Goal: Task Accomplishment & Management: Use online tool/utility

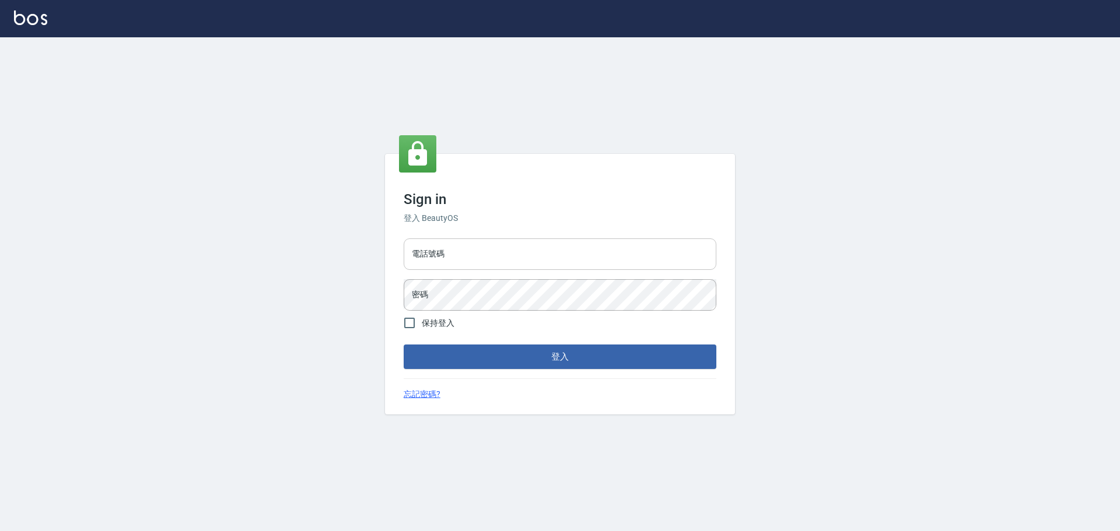
click at [445, 253] on input "電話號碼" at bounding box center [560, 255] width 313 height 32
type input "0981491131"
click at [404, 345] on button "登入" at bounding box center [560, 357] width 313 height 25
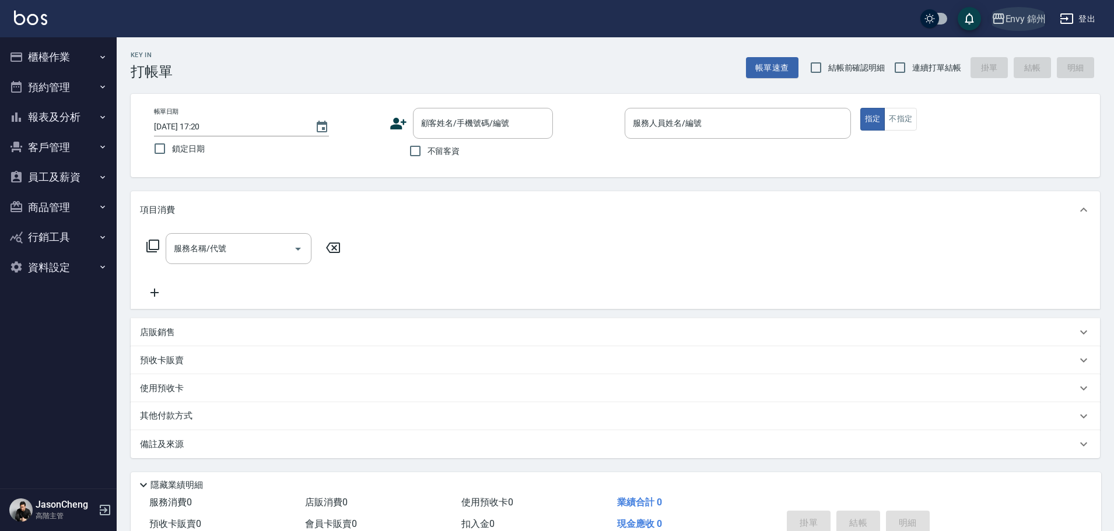
click at [1033, 19] on div "Envy 錦州" at bounding box center [1026, 19] width 41 height 15
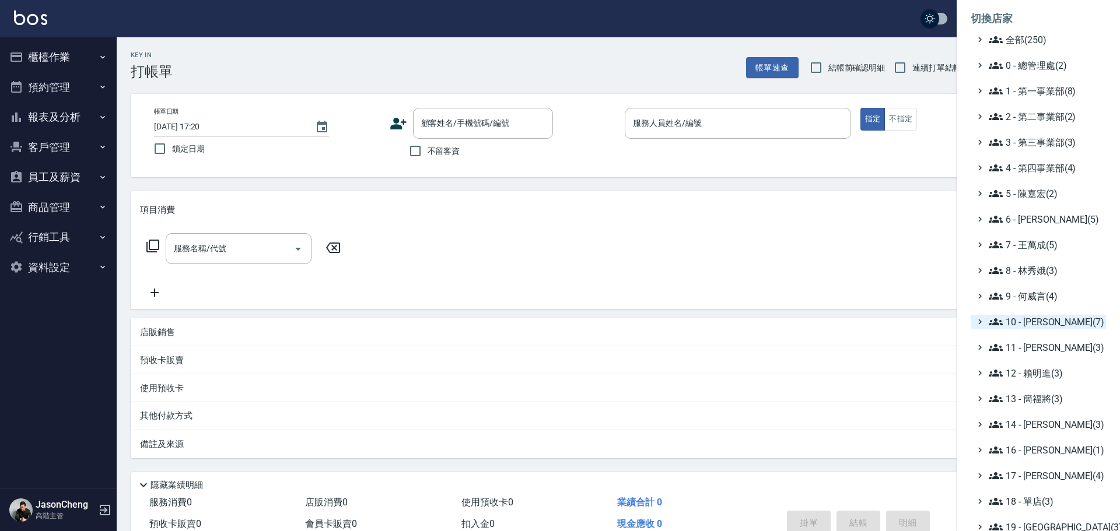
click at [1041, 320] on span "10 - [PERSON_NAME](7)" at bounding box center [1045, 322] width 113 height 14
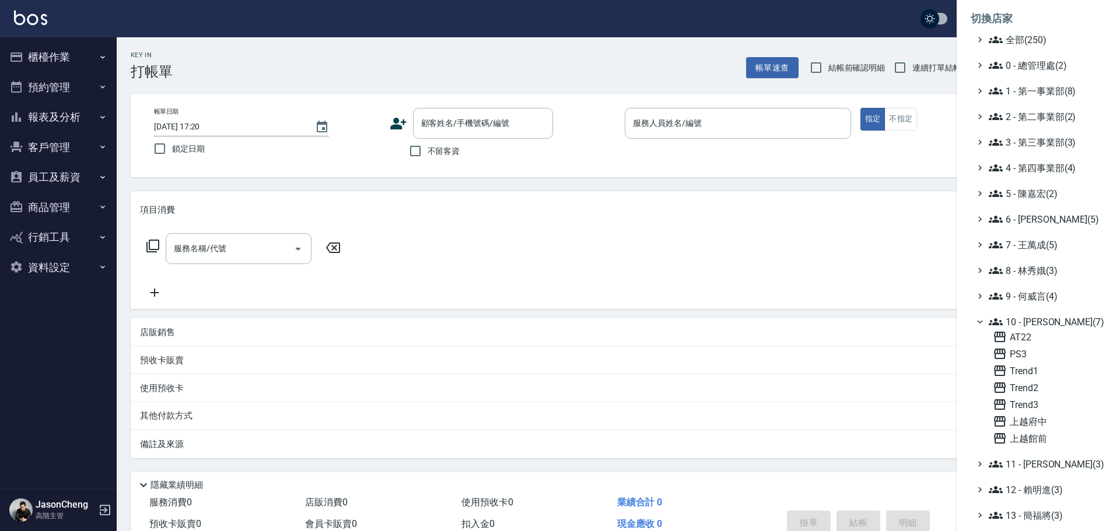
click at [1039, 324] on span "10 - 楊家昕(7)" at bounding box center [1045, 322] width 113 height 14
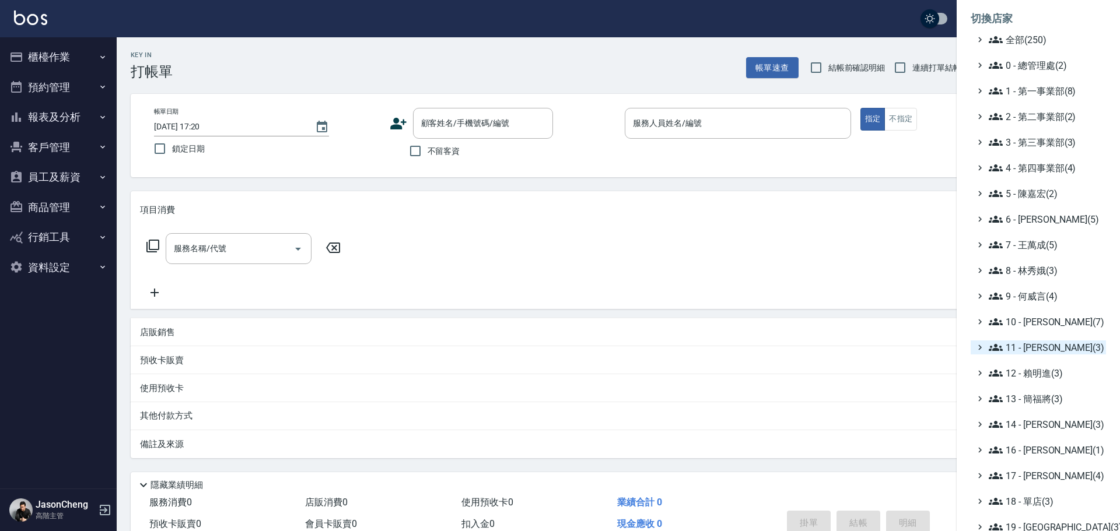
click at [1051, 351] on span "11 - 陳清江(3)" at bounding box center [1045, 348] width 113 height 14
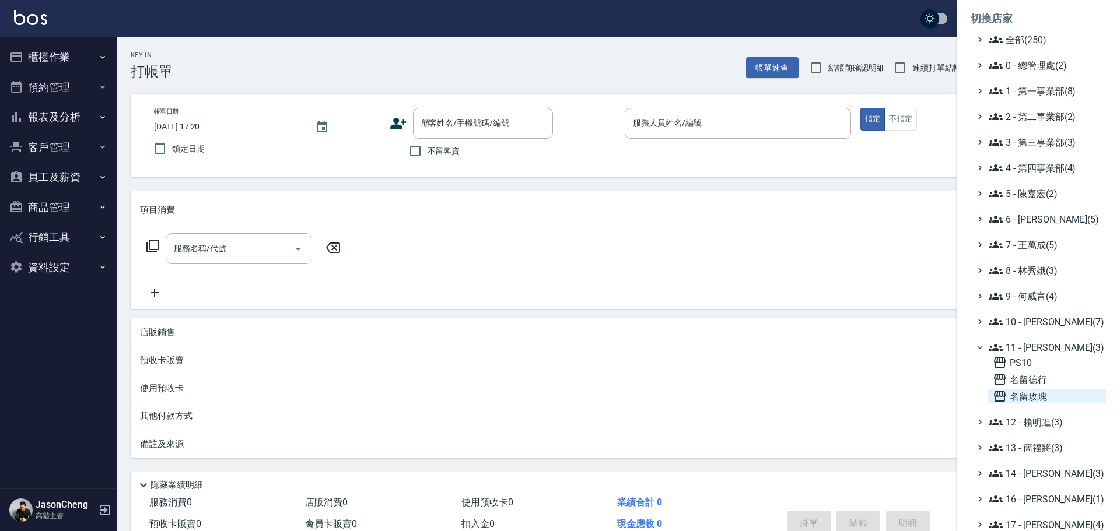
click at [1041, 397] on span "名留玫瑰" at bounding box center [1047, 397] width 109 height 14
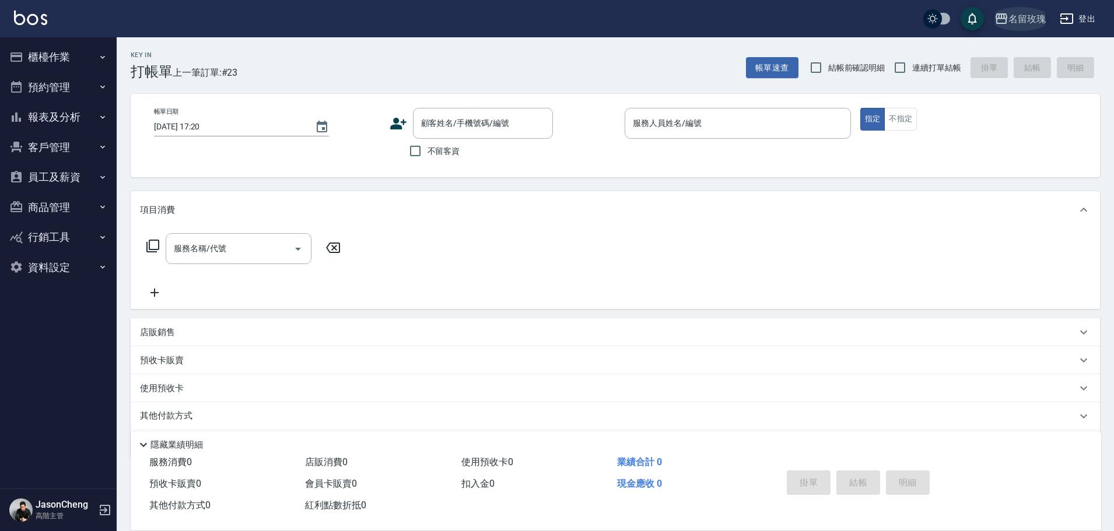
click at [1034, 19] on div "名留玫瑰" at bounding box center [1027, 19] width 37 height 15
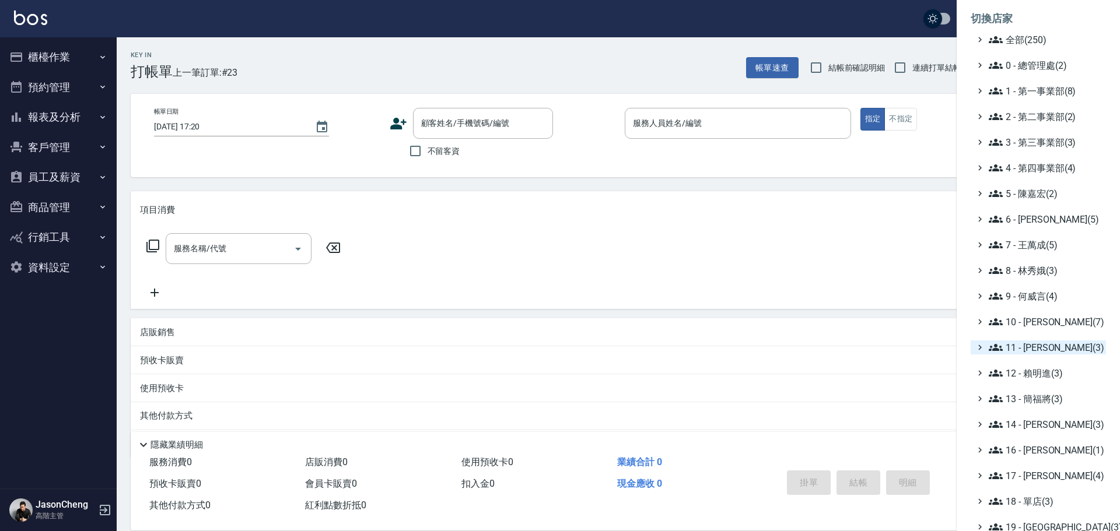
click at [1062, 345] on span "11 - [PERSON_NAME](3)" at bounding box center [1045, 348] width 113 height 14
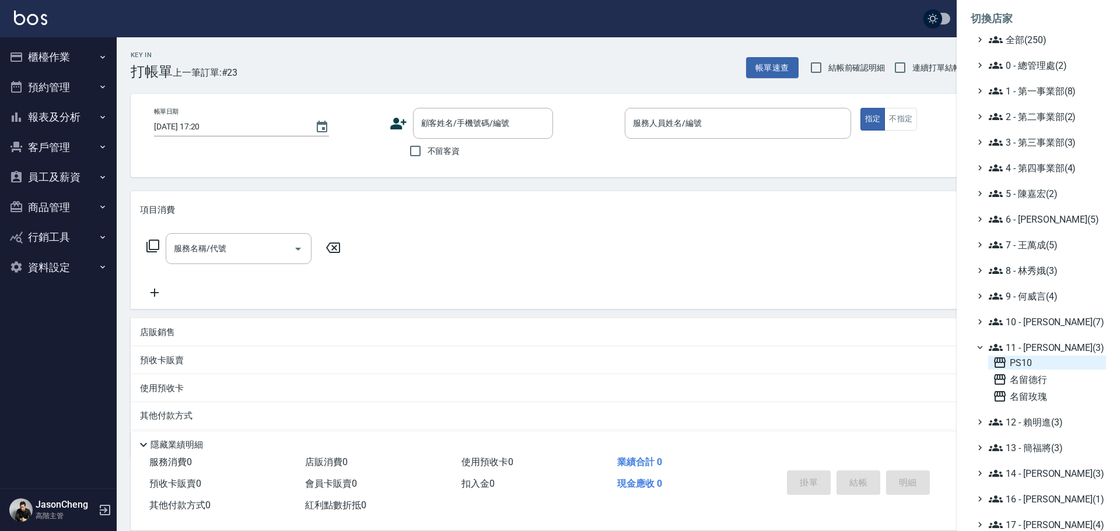
click at [1031, 359] on span "PS10" at bounding box center [1047, 363] width 109 height 14
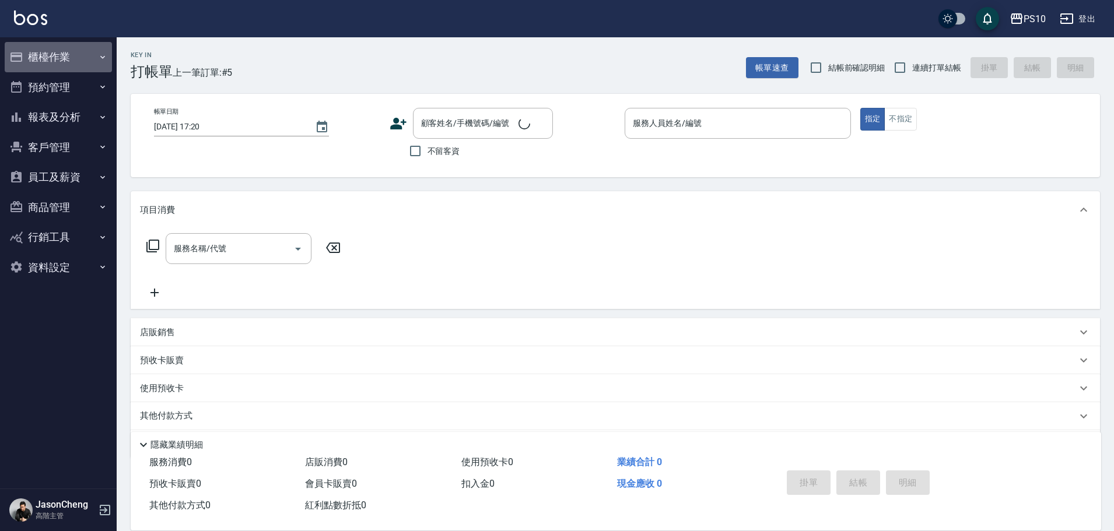
click at [54, 61] on button "櫃檯作業" at bounding box center [58, 57] width 107 height 30
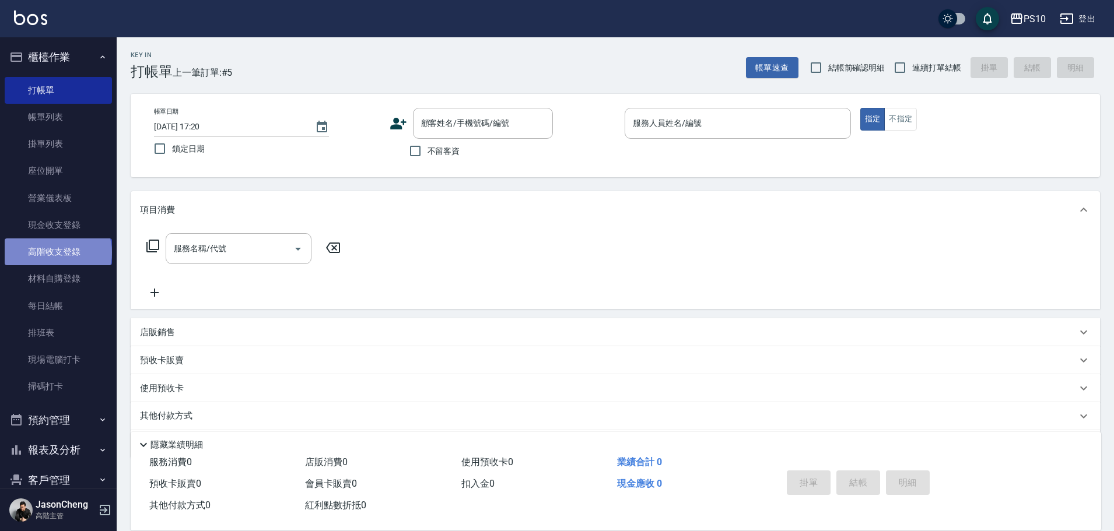
click at [57, 253] on link "高階收支登錄" at bounding box center [58, 252] width 107 height 27
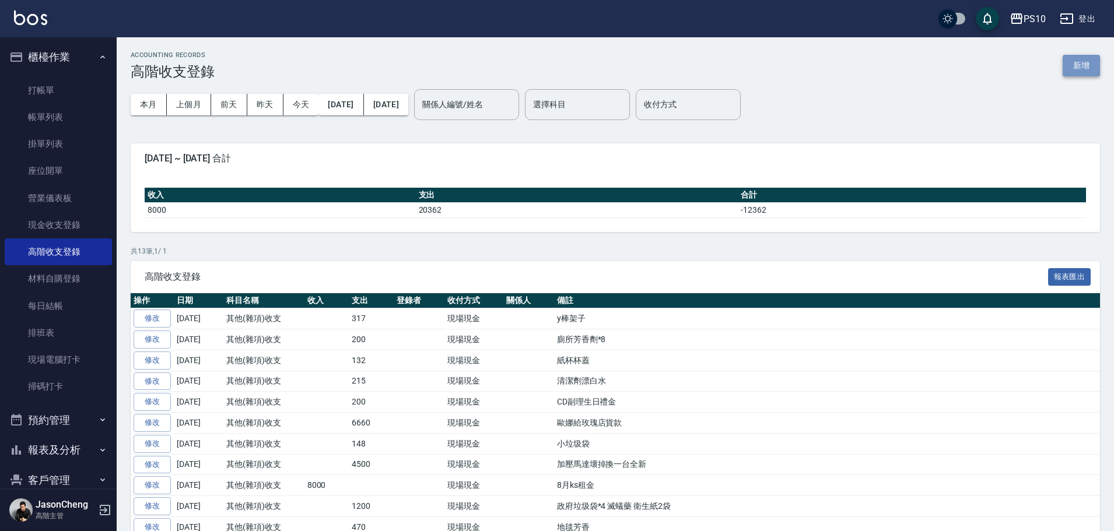
click at [1094, 64] on button "新增" at bounding box center [1081, 66] width 37 height 22
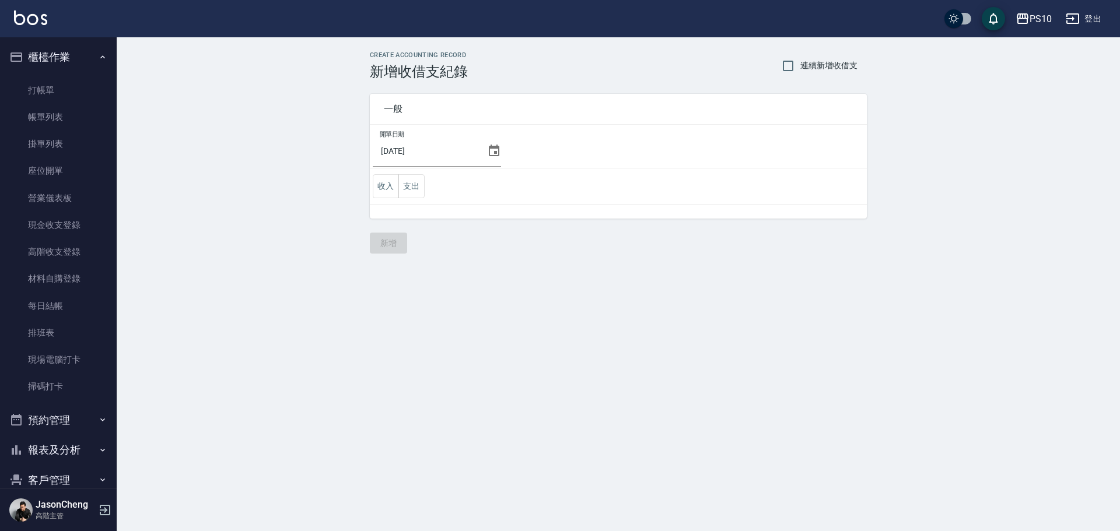
click at [803, 69] on span "連續新增收借支" at bounding box center [828, 66] width 57 height 12
click at [800, 69] on input "連續新增收借支" at bounding box center [788, 66] width 25 height 25
checkbox input "true"
click at [470, 157] on input "[DATE]" at bounding box center [428, 151] width 110 height 32
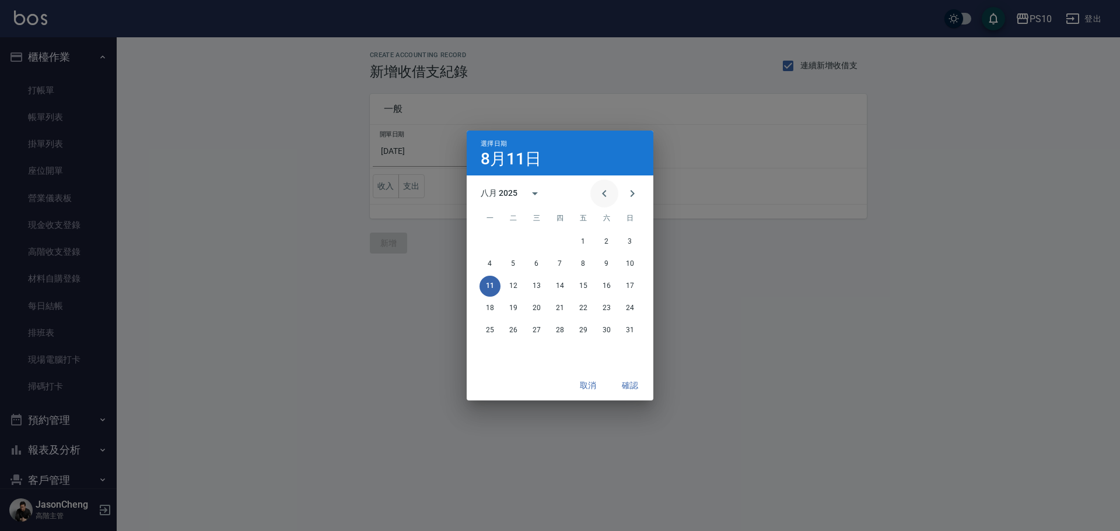
click at [610, 193] on icon "Previous month" at bounding box center [604, 194] width 14 height 14
click at [554, 326] on button "31" at bounding box center [560, 330] width 21 height 21
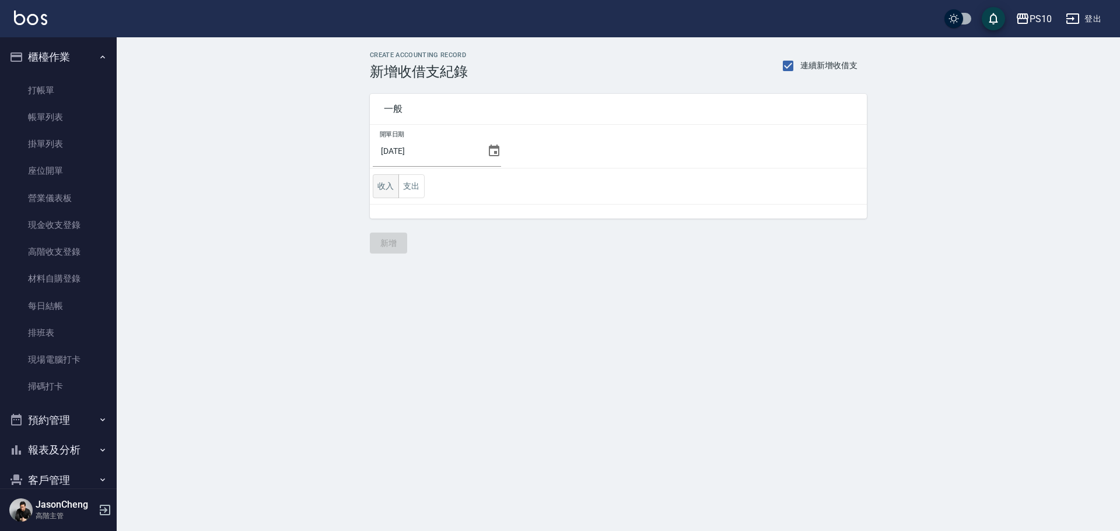
click at [389, 183] on button "收入" at bounding box center [386, 186] width 26 height 24
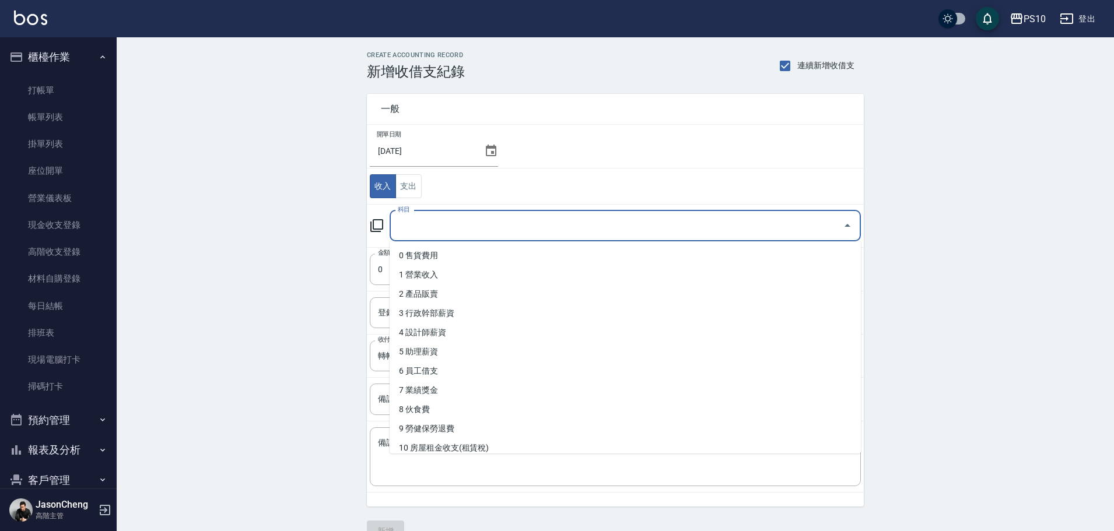
click at [456, 232] on input "科目" at bounding box center [616, 226] width 443 height 20
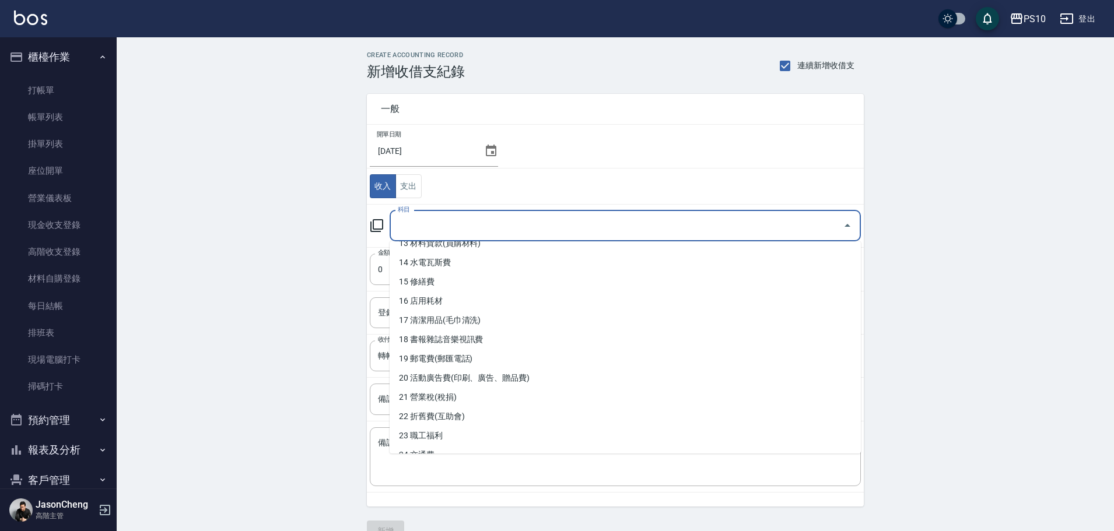
scroll to position [292, 0]
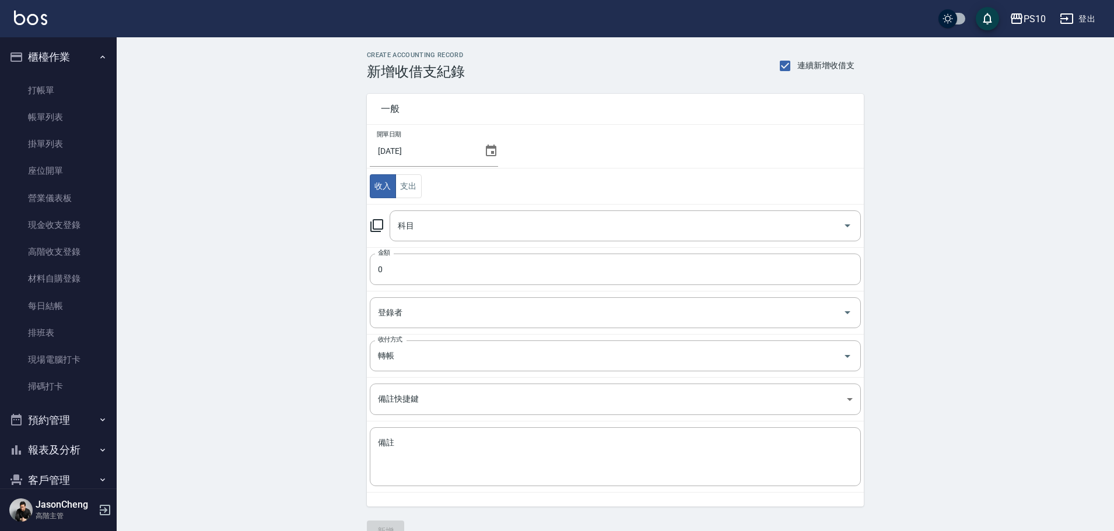
click at [249, 258] on div "CREATE ACCOUNTING RECORD 新增收借支紀錄 連續新增收借支 一般 開單日期 2025/07/31 收入 支出 科目 科目 金額 0 金額…" at bounding box center [616, 296] width 998 height 519
click at [47, 248] on link "高階收支登錄" at bounding box center [58, 252] width 107 height 27
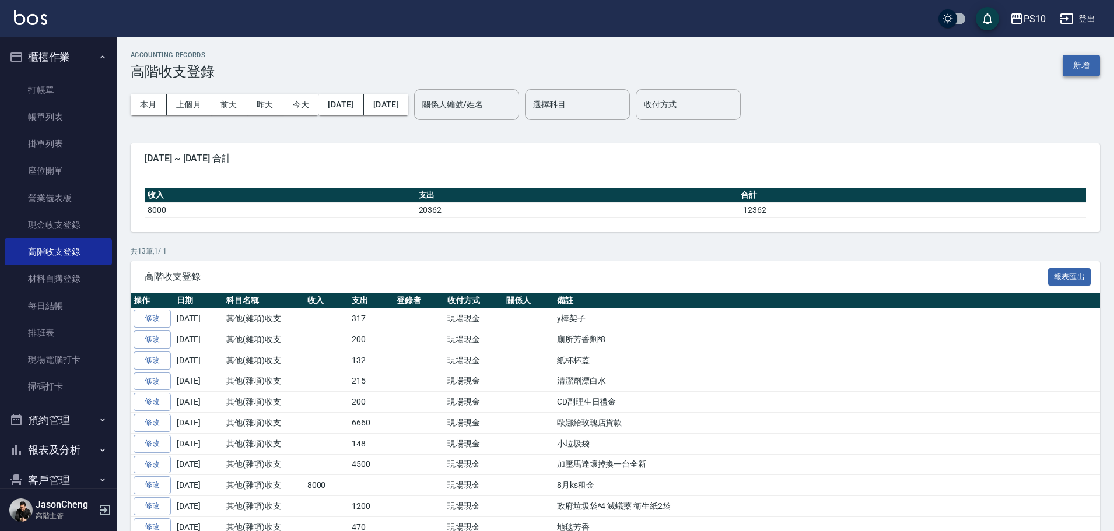
click at [1086, 65] on button "新增" at bounding box center [1081, 66] width 37 height 22
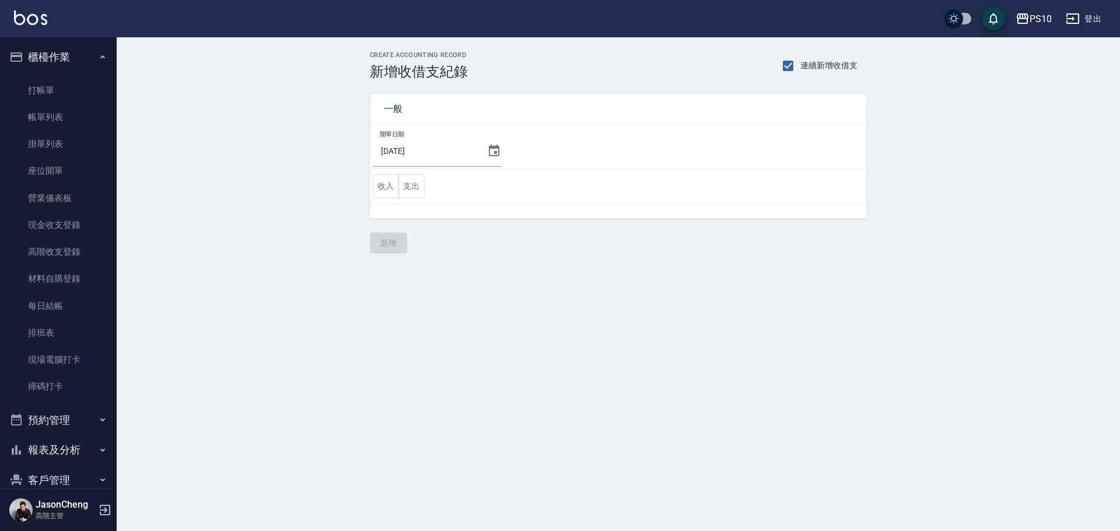
click at [494, 151] on icon at bounding box center [494, 151] width 11 height 12
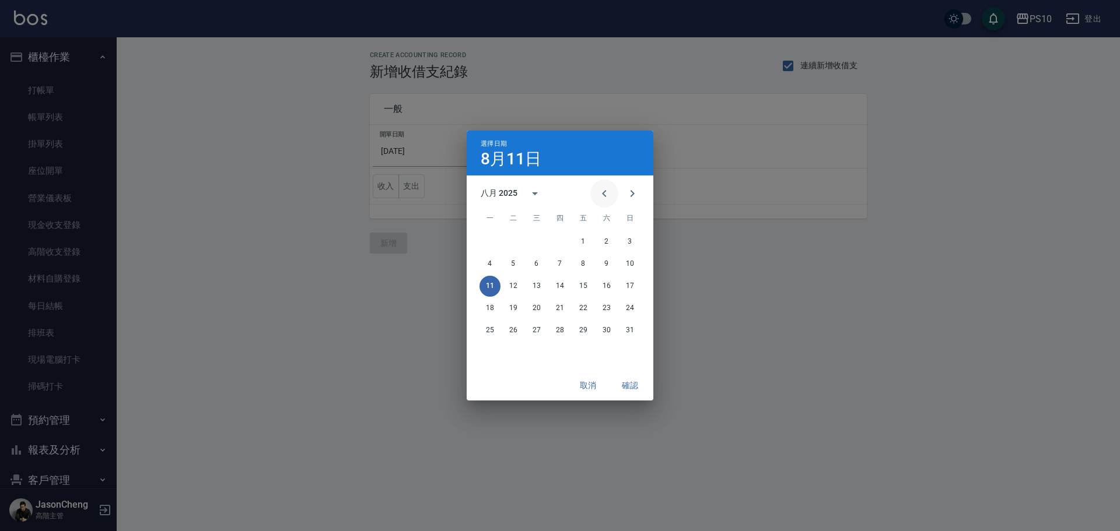
click at [599, 193] on icon "Previous month" at bounding box center [604, 194] width 14 height 14
click at [560, 328] on button "31" at bounding box center [560, 330] width 21 height 21
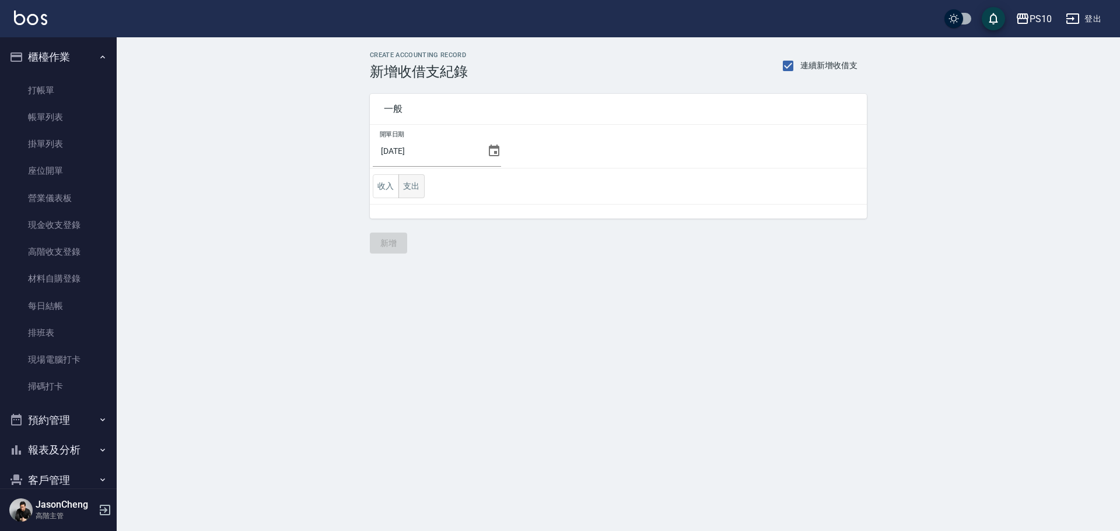
click at [415, 188] on button "支出" at bounding box center [411, 186] width 26 height 24
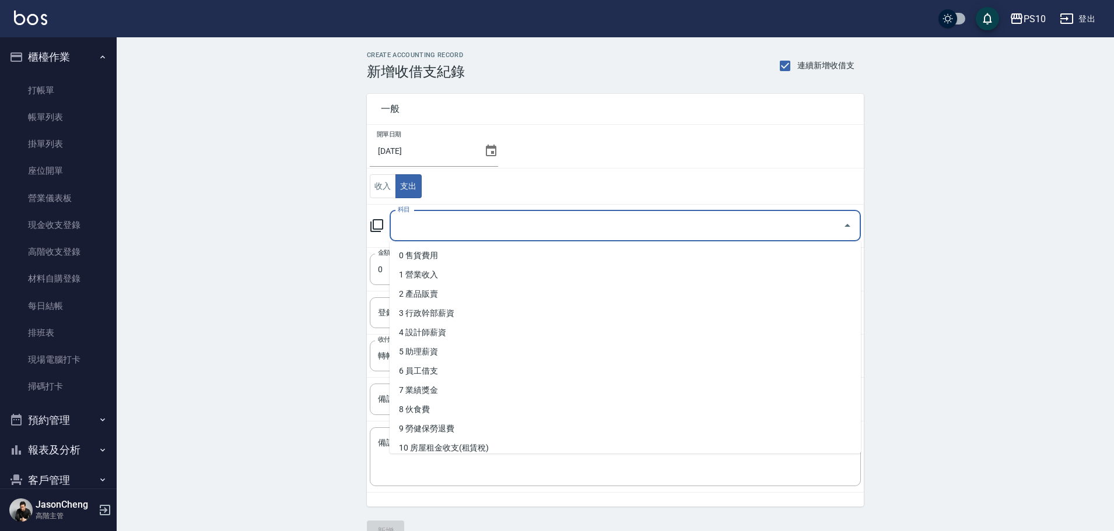
click at [449, 231] on input "科目" at bounding box center [616, 226] width 443 height 20
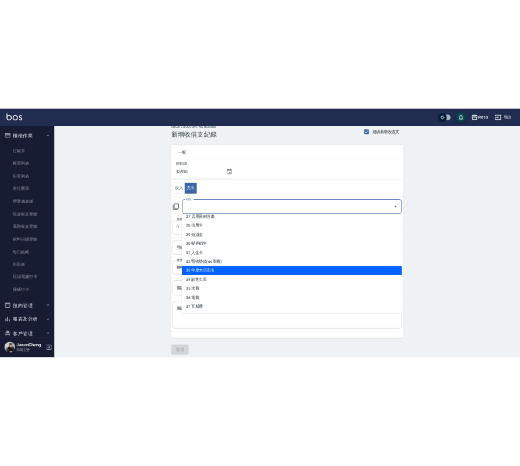
scroll to position [25, 0]
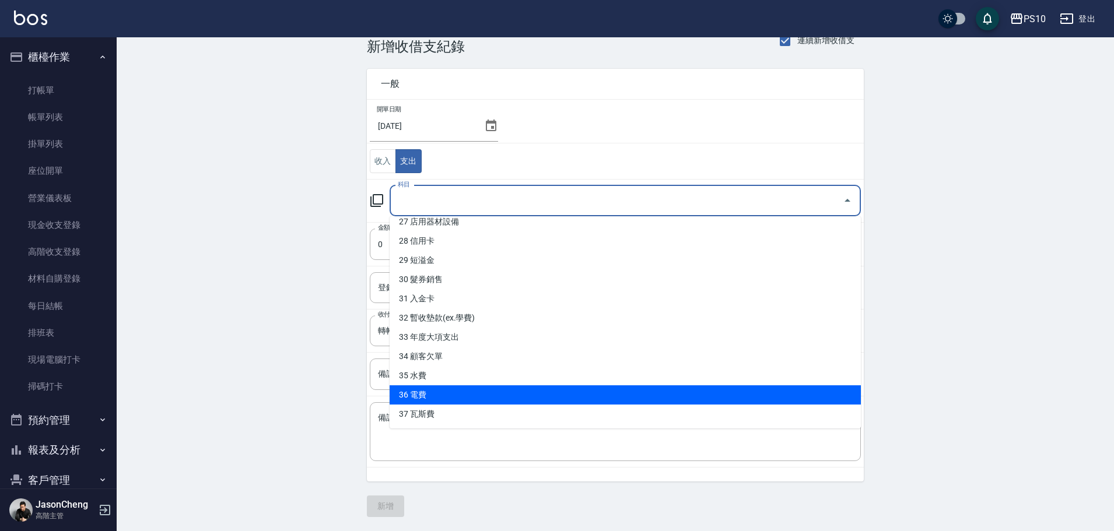
click at [438, 396] on li "36 電費" at bounding box center [625, 395] width 471 height 19
type input "36 電費"
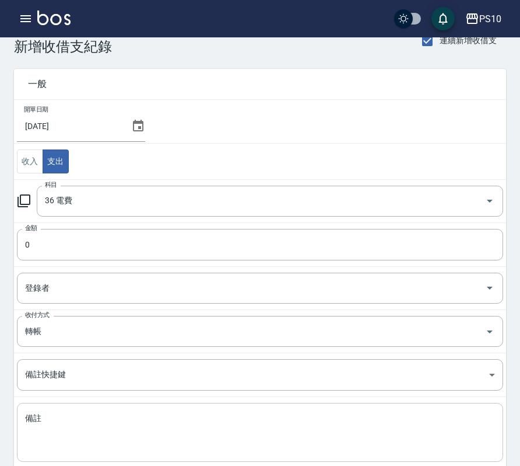
click at [190, 438] on textarea "備註" at bounding box center [260, 432] width 470 height 40
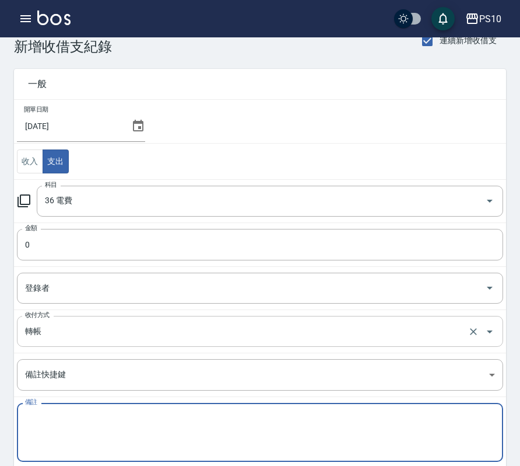
paste textarea "店17395.宿舍3839"
type textarea "店17395.宿舍3839"
drag, startPoint x: 59, startPoint y: 242, endPoint x: 53, endPoint y: 245, distance: 7.3
click at [58, 242] on input "0" at bounding box center [260, 245] width 487 height 32
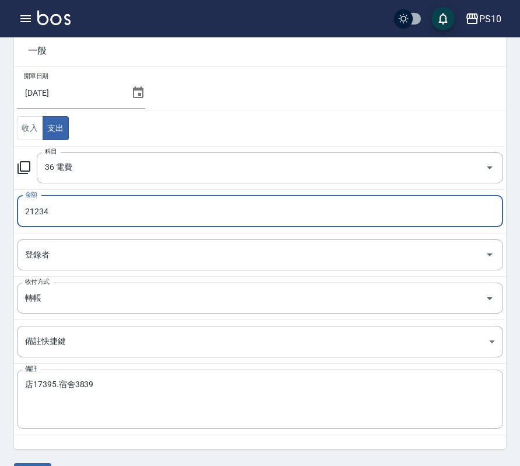
scroll to position [91, 0]
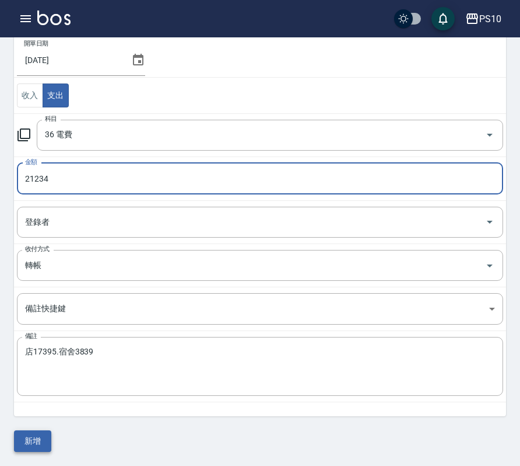
type input "21234"
click at [39, 441] on button "新增" at bounding box center [32, 441] width 37 height 22
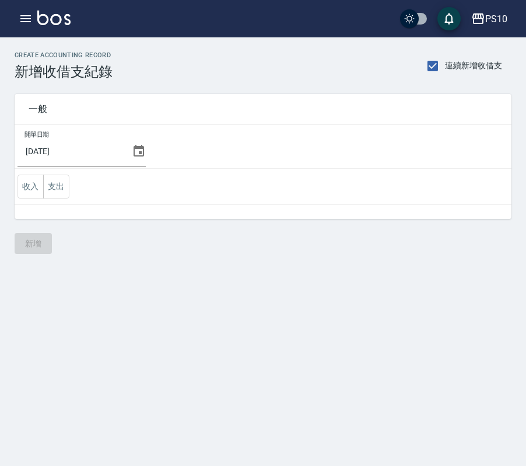
click at [64, 198] on td "收入 支出" at bounding box center [263, 187] width 497 height 36
click at [58, 193] on button "支出" at bounding box center [56, 186] width 26 height 24
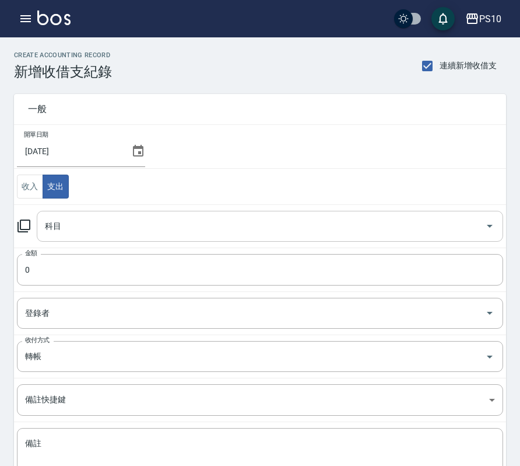
click at [58, 222] on input "科目" at bounding box center [261, 226] width 439 height 20
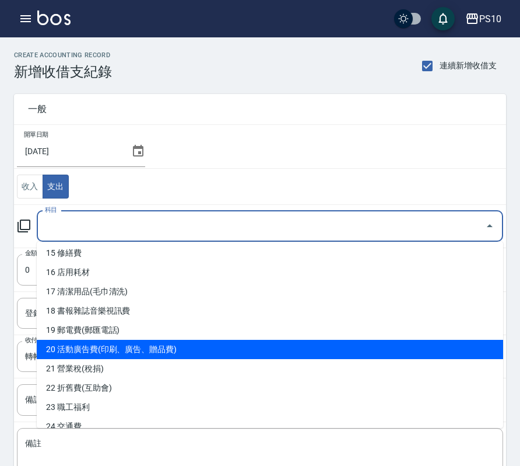
scroll to position [175, 0]
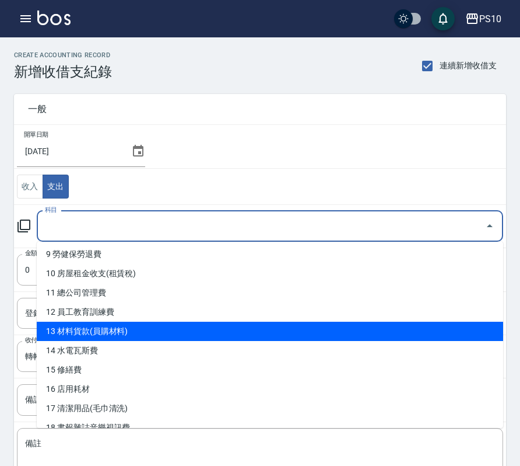
click at [151, 330] on li "13 材料貨款(員購材料)" at bounding box center [270, 330] width 467 height 19
type input "13 材料貨款(員購材料)"
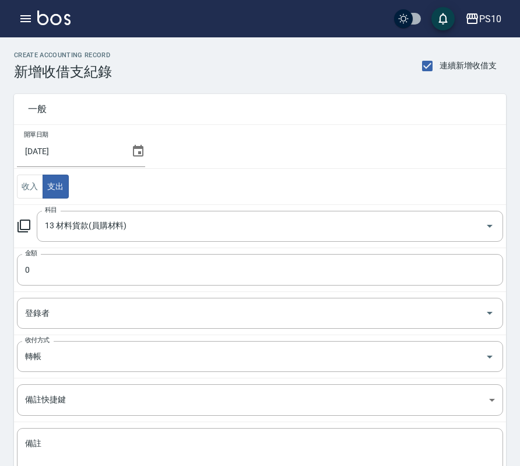
click at [302, 165] on td "開單日期 2025/07/31" at bounding box center [260, 147] width 492 height 44
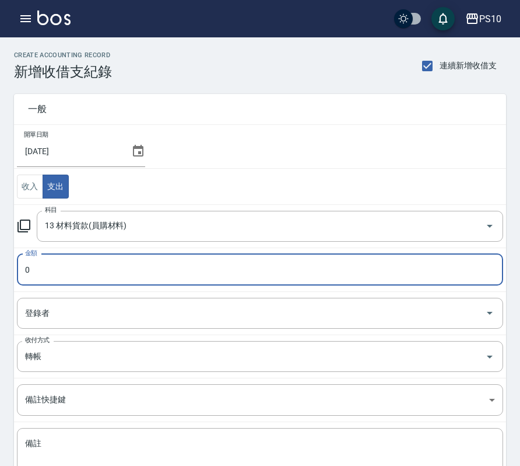
click at [110, 260] on input "0" at bounding box center [260, 270] width 487 height 32
drag, startPoint x: 96, startPoint y: 266, endPoint x: 0, endPoint y: 260, distance: 95.9
click at [2, 257] on div "一般 開單日期 2025/07/31 收入 支出 科目 13 材料貨款(員購材料) 科目 金額 0 金額 登錄者 登錄者 收付方式 轉帳 收付方式 備註快捷鍵…" at bounding box center [253, 293] width 506 height 427
type input "25015"
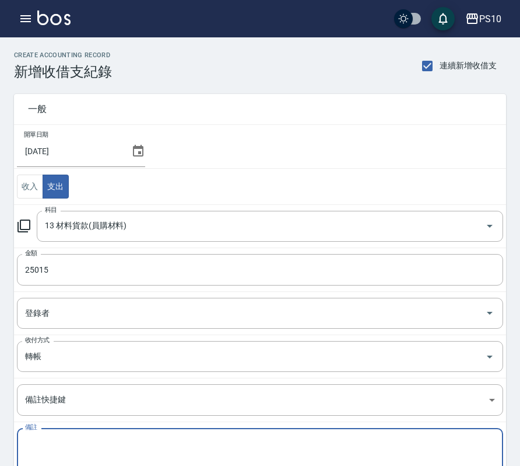
click at [80, 443] on textarea "備註" at bounding box center [260, 458] width 470 height 40
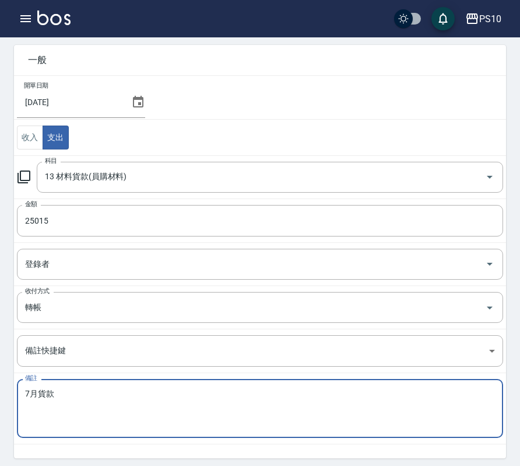
scroll to position [91, 0]
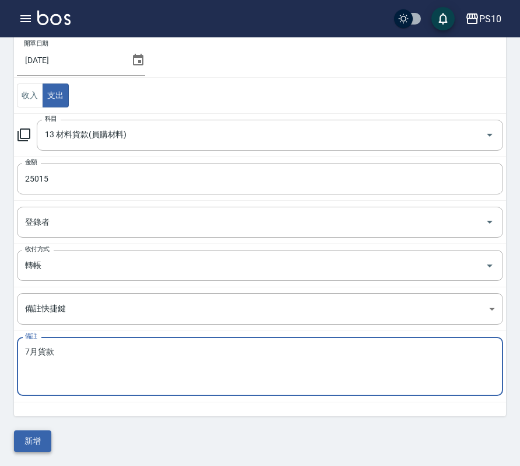
type textarea "7月貨款"
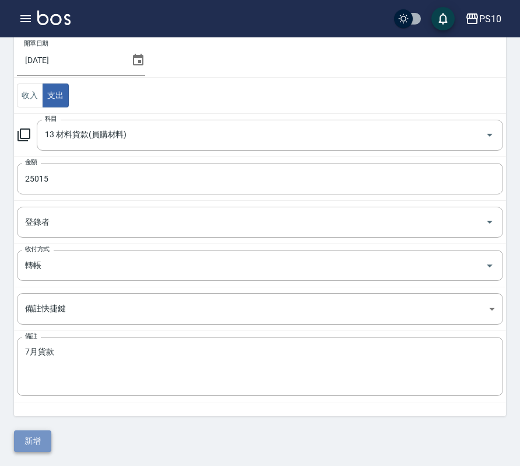
click at [27, 440] on button "新增" at bounding box center [32, 441] width 37 height 22
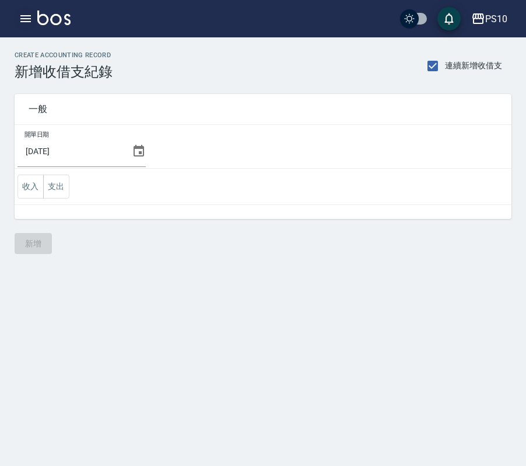
click at [23, 18] on icon "button" at bounding box center [25, 18] width 11 height 7
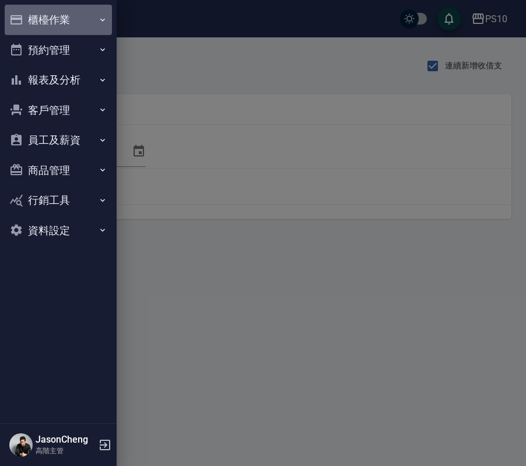
click at [51, 17] on button "櫃檯作業" at bounding box center [58, 20] width 107 height 30
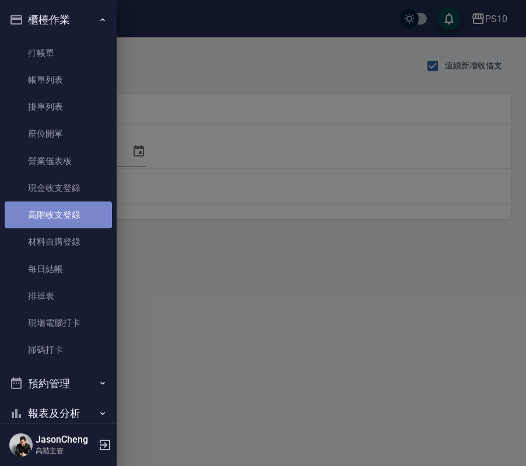
click at [64, 220] on link "高階收支登錄" at bounding box center [58, 214] width 107 height 27
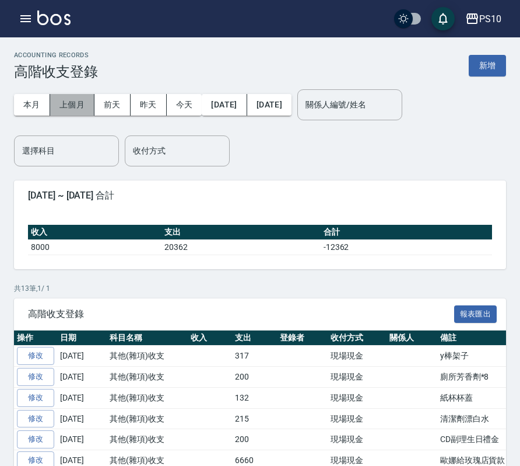
drag, startPoint x: 83, startPoint y: 100, endPoint x: 69, endPoint y: 135, distance: 37.4
click at [83, 100] on button "上個月" at bounding box center [72, 105] width 44 height 22
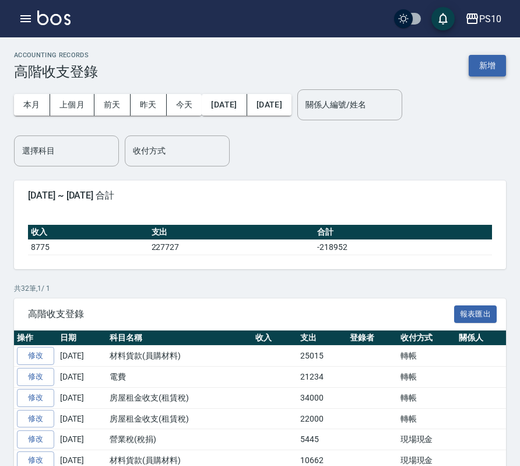
click at [488, 65] on button "新增" at bounding box center [487, 66] width 37 height 22
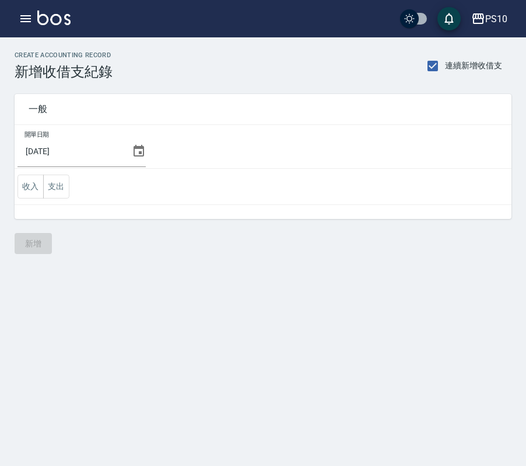
click at [139, 148] on icon at bounding box center [139, 151] width 11 height 12
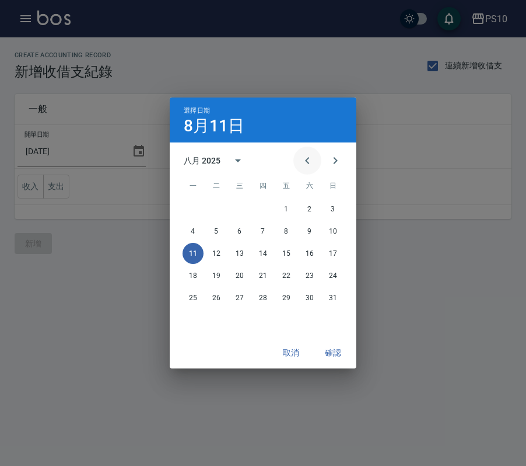
click at [303, 166] on icon "Previous month" at bounding box center [307, 160] width 14 height 14
click at [255, 302] on button "31" at bounding box center [263, 297] width 21 height 21
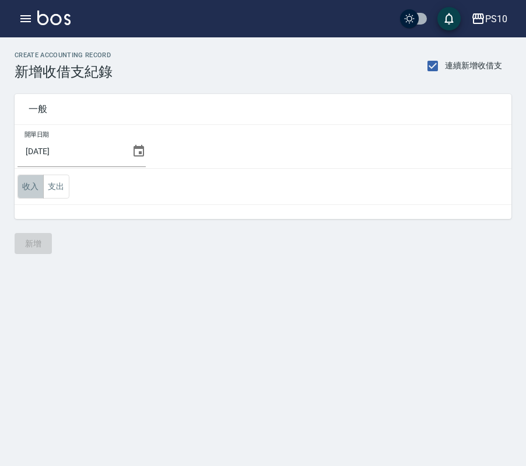
click at [32, 186] on button "收入" at bounding box center [31, 186] width 26 height 24
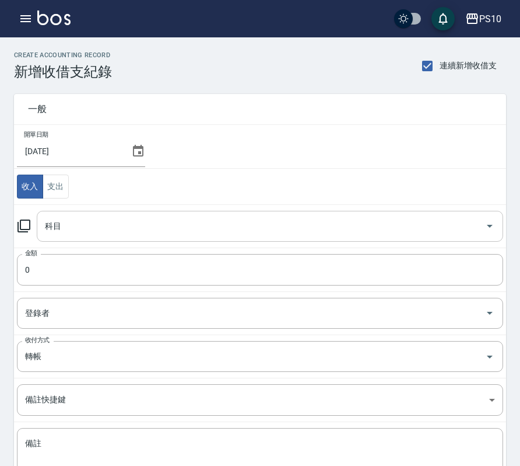
click at [56, 230] on input "科目" at bounding box center [261, 226] width 439 height 20
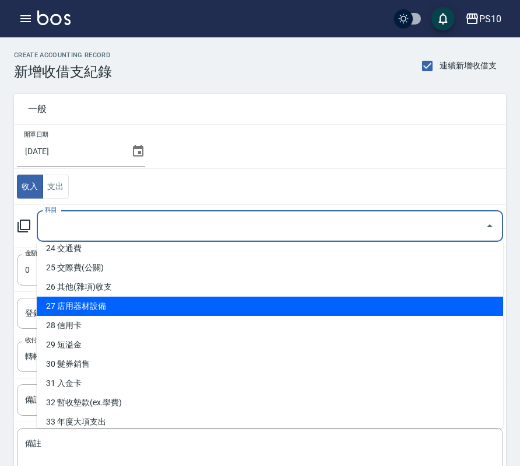
scroll to position [497, 0]
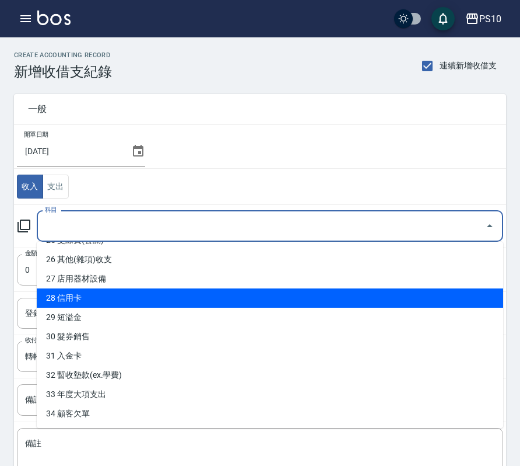
click at [77, 293] on li "28 信用卡" at bounding box center [270, 297] width 467 height 19
type input "28 信用卡"
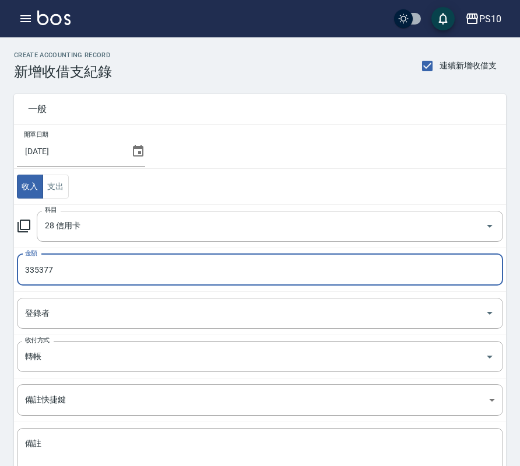
type input "335377"
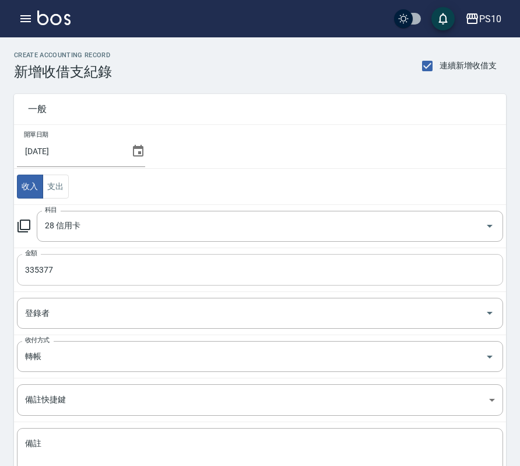
scroll to position [91, 0]
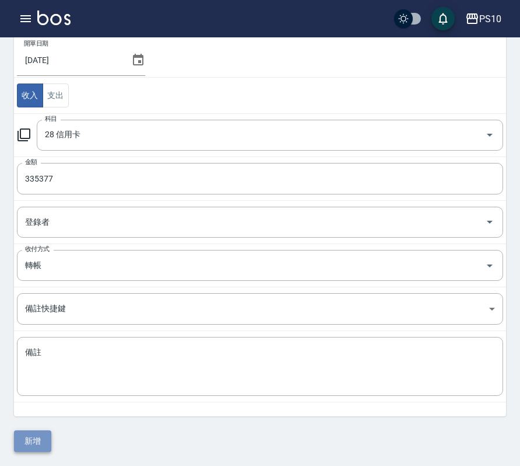
click at [43, 442] on button "新增" at bounding box center [32, 441] width 37 height 22
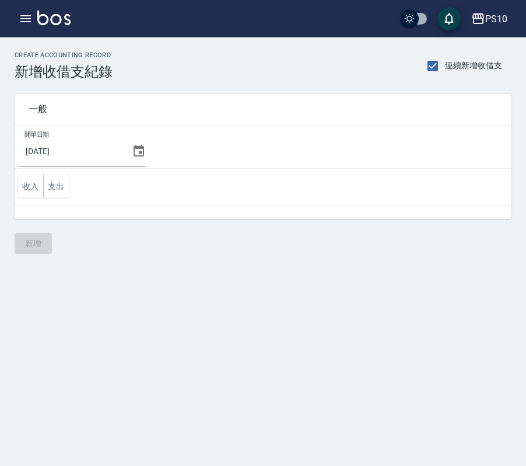
click at [191, 335] on div "CREATE ACCOUNTING RECORD 新增收借支紀錄 連續新增收借支 一般 開單日期 [DATE] 收入 支出 新增" at bounding box center [263, 233] width 526 height 466
click at [433, 64] on input "連續新增收借支" at bounding box center [433, 66] width 25 height 25
checkbox input "false"
click at [33, 16] on button "button" at bounding box center [25, 18] width 23 height 23
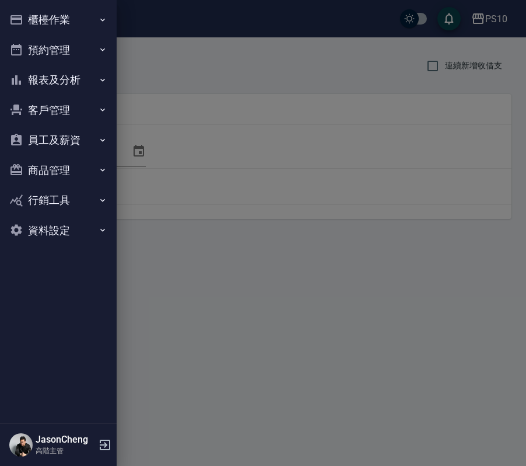
click at [51, 77] on button "報表及分析" at bounding box center [58, 80] width 107 height 30
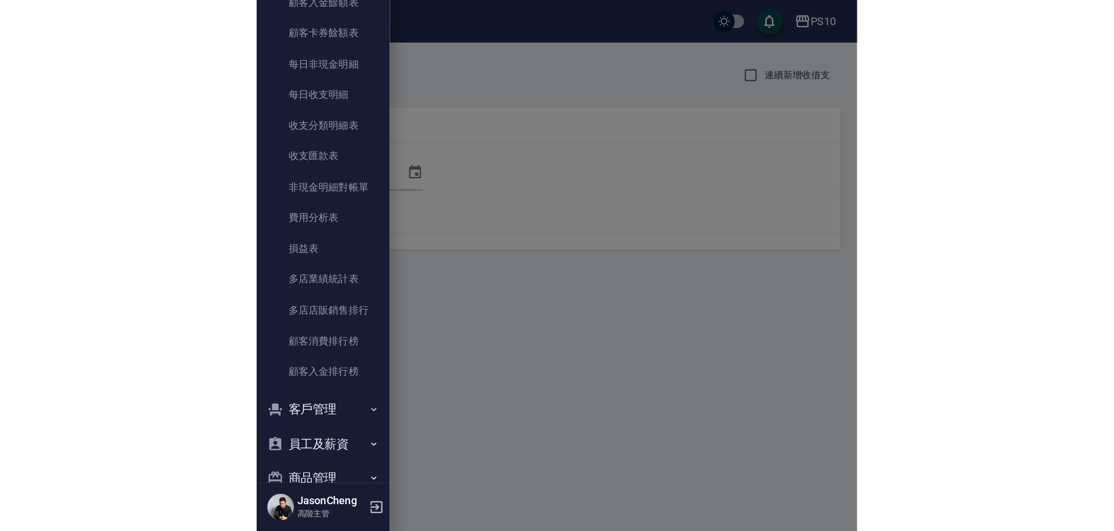
scroll to position [933, 0]
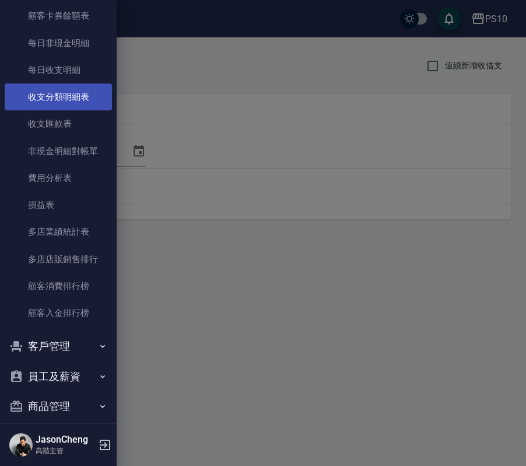
click at [66, 102] on link "收支分類明細表" at bounding box center [58, 96] width 107 height 27
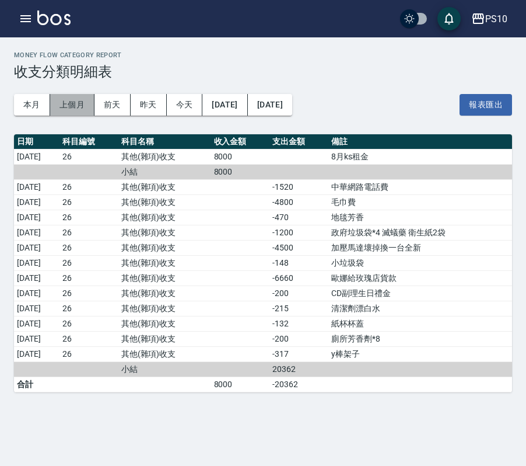
click at [65, 107] on button "上個月" at bounding box center [72, 105] width 44 height 22
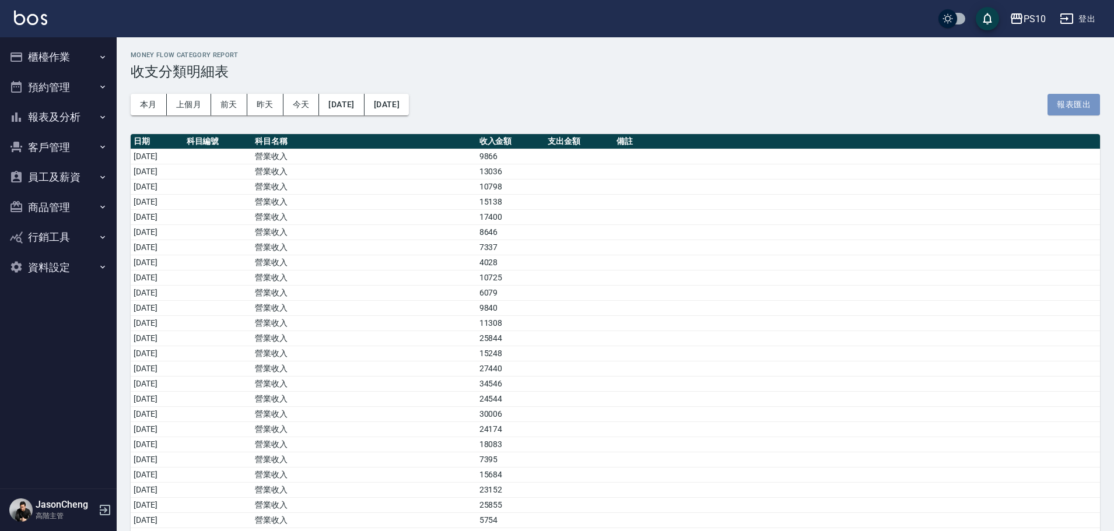
drag, startPoint x: 1062, startPoint y: 104, endPoint x: 1028, endPoint y: 99, distance: 34.2
click at [526, 104] on button "報表匯出" at bounding box center [1074, 105] width 53 height 22
